Goal: Navigation & Orientation: Find specific page/section

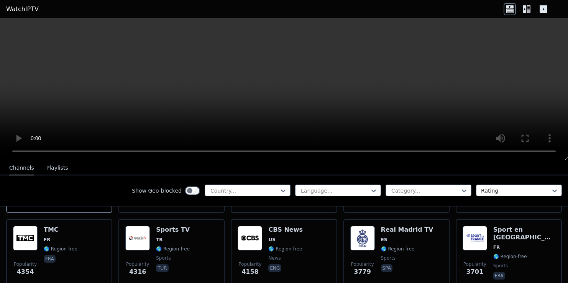
scroll to position [192, 0]
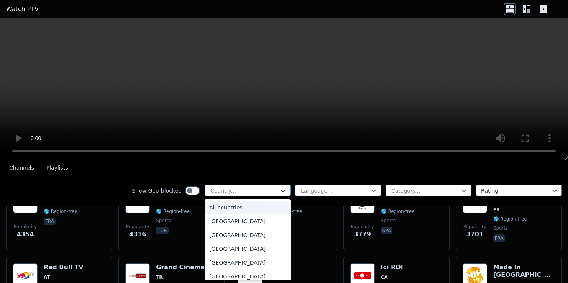
click at [279, 191] on icon at bounding box center [283, 191] width 8 height 8
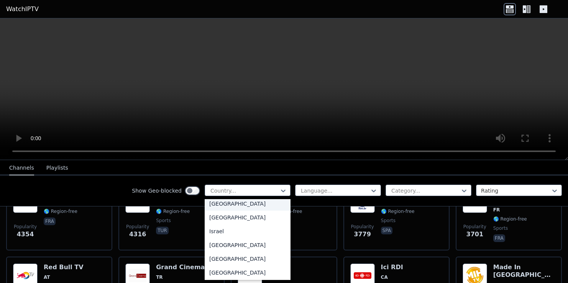
scroll to position [1264, 0]
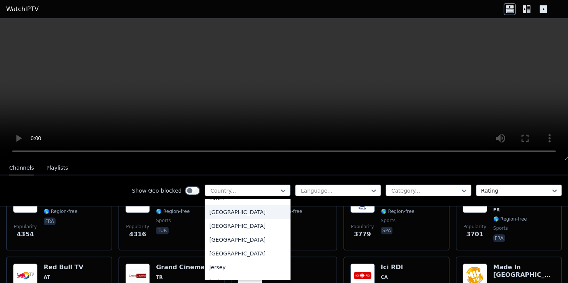
click at [210, 219] on div "[GEOGRAPHIC_DATA]" at bounding box center [248, 212] width 86 height 14
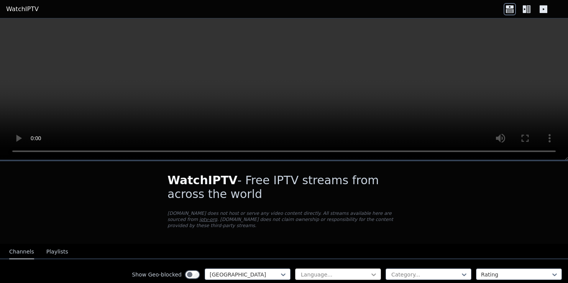
click at [370, 271] on icon at bounding box center [374, 275] width 8 height 8
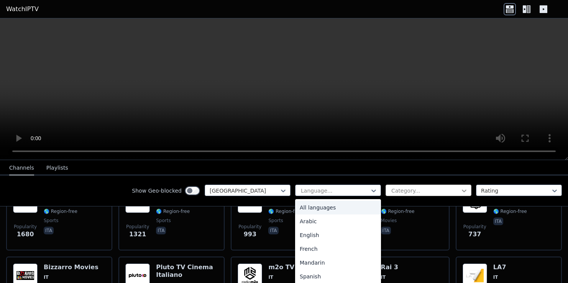
click at [460, 191] on icon at bounding box center [464, 191] width 8 height 8
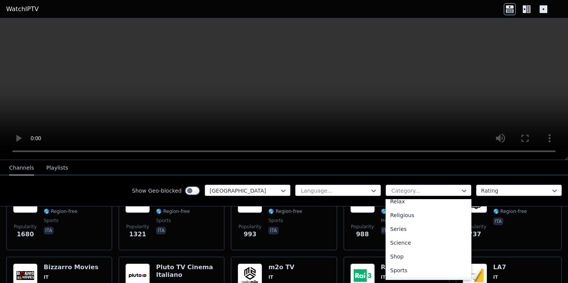
scroll to position [294, 0]
click at [388, 242] on div "Sports" at bounding box center [428, 245] width 86 height 14
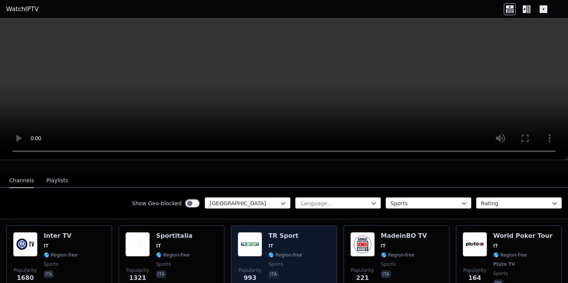
scroll to position [110, 0]
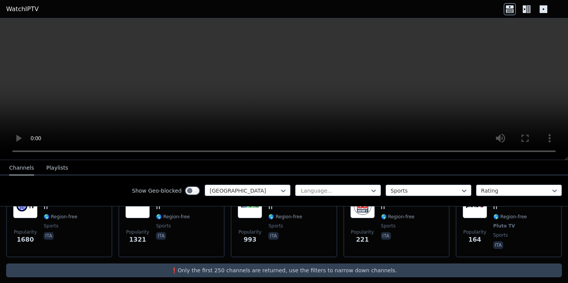
click at [50, 169] on button "Playlists" at bounding box center [57, 168] width 22 height 15
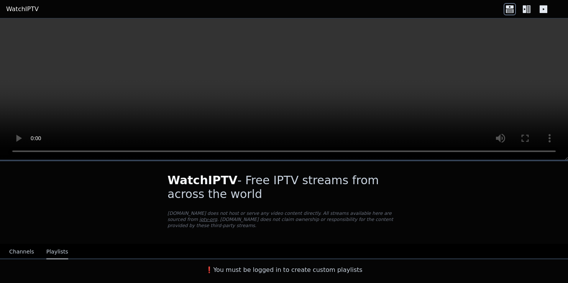
scroll to position [0, 0]
click at [523, 7] on icon at bounding box center [524, 9] width 3 height 8
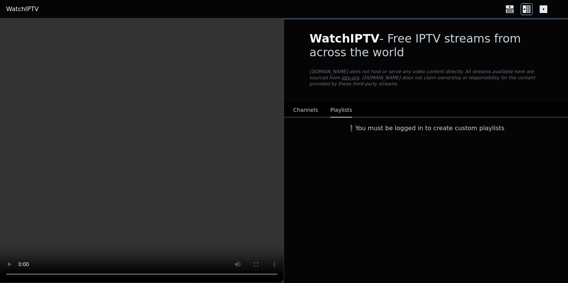
click at [523, 7] on icon at bounding box center [524, 9] width 3 height 8
click at [508, 11] on icon at bounding box center [509, 9] width 12 height 12
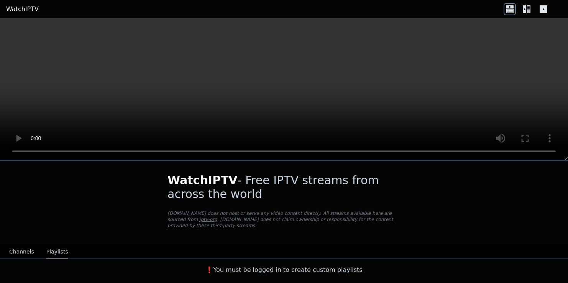
click at [26, 247] on button "Channels" at bounding box center [21, 252] width 25 height 15
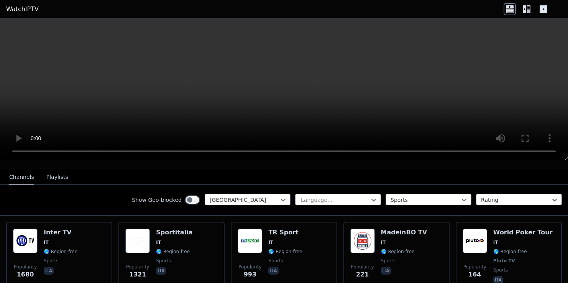
scroll to position [77, 0]
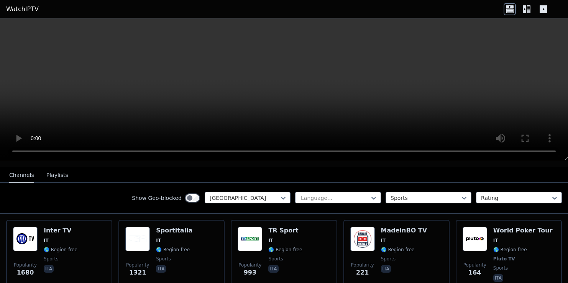
click at [528, 11] on icon at bounding box center [528, 9] width 4 height 8
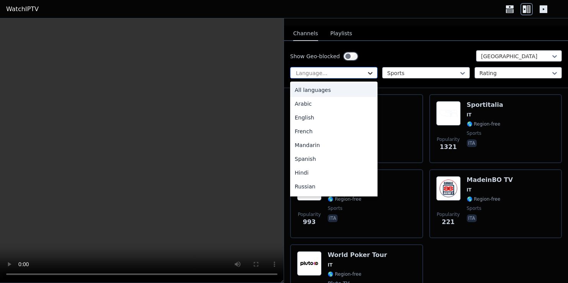
click at [369, 72] on icon at bounding box center [370, 73] width 5 height 3
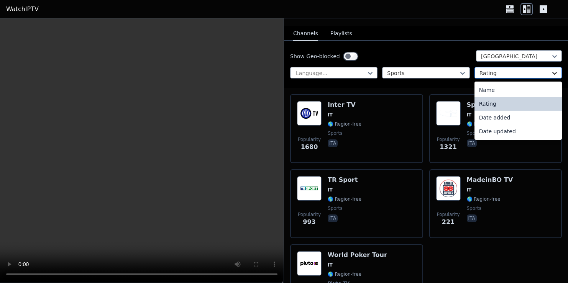
click at [551, 69] on icon at bounding box center [554, 73] width 8 height 8
click at [423, 41] on div "Show Geo-blocked Italy Language... Sports 4 results available. Use Up and Down …" at bounding box center [426, 64] width 284 height 47
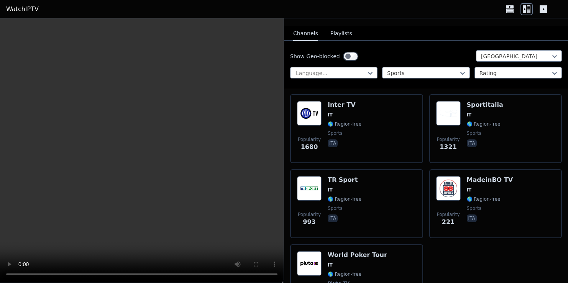
click at [338, 29] on button "Playlists" at bounding box center [341, 33] width 22 height 15
